Goal: Task Accomplishment & Management: Manage account settings

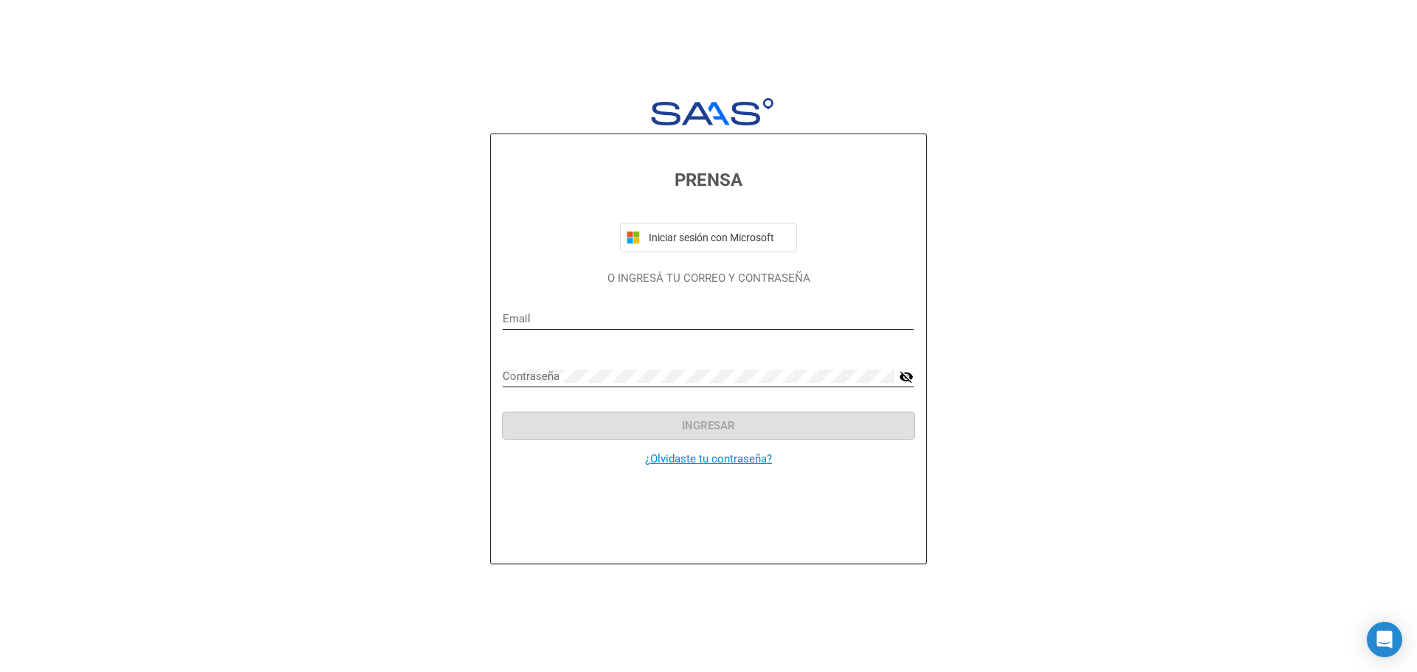
type input "raulbarr22@hotmail.com"
